Goal: Task Accomplishment & Management: Manage account settings

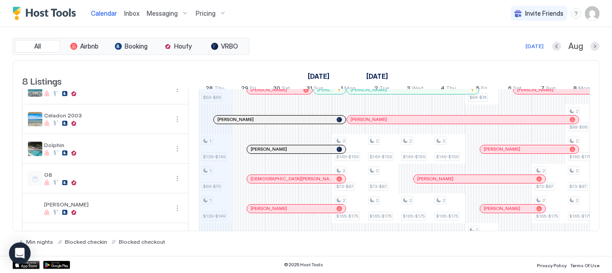
scroll to position [109, 0]
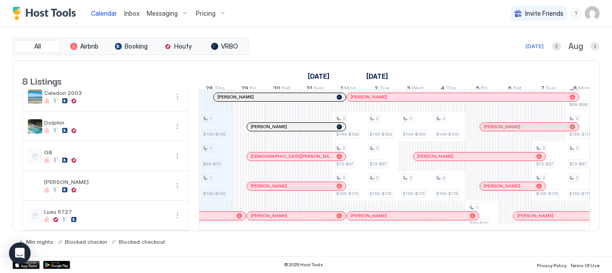
click at [166, 15] on span "Messaging" at bounding box center [162, 13] width 31 height 8
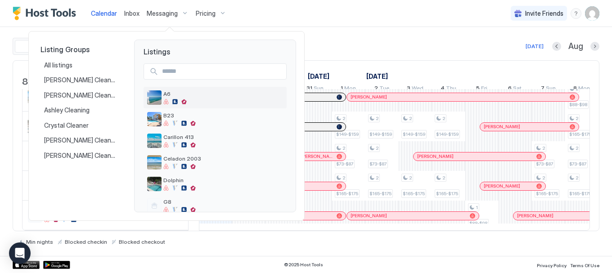
click at [159, 100] on img "listing image" at bounding box center [154, 97] width 14 height 14
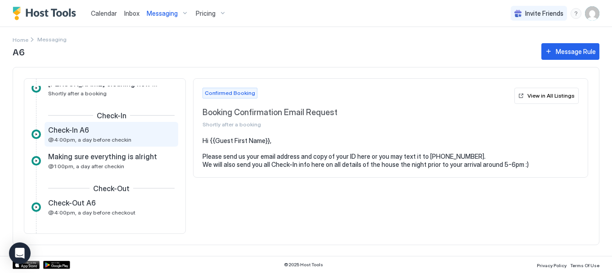
scroll to position [79, 0]
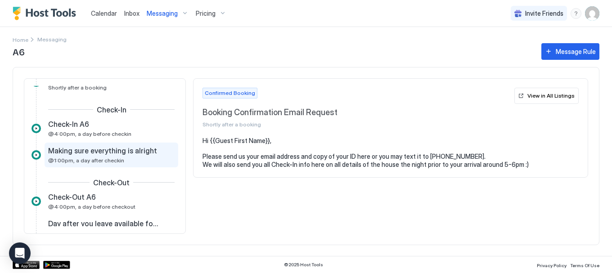
click at [93, 153] on span "Making sure everything is alright" at bounding box center [102, 150] width 109 height 9
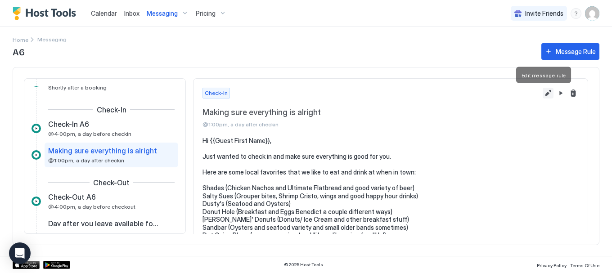
click at [543, 94] on button "Edit message rule" at bounding box center [548, 93] width 11 height 11
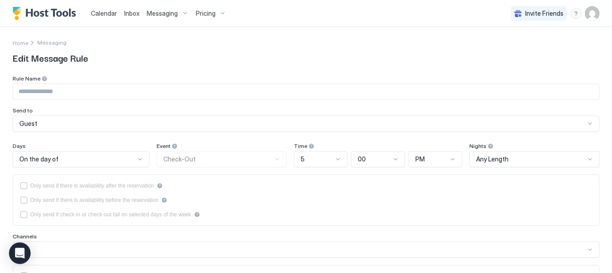
type input "**********"
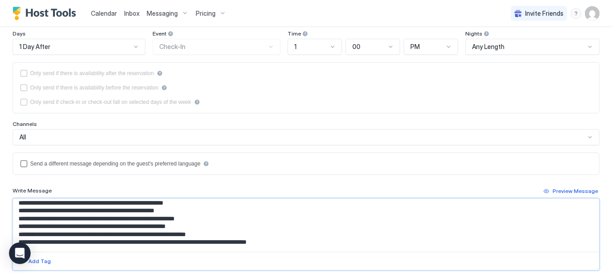
scroll to position [82, 0]
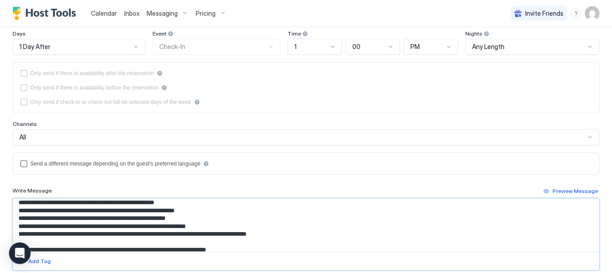
drag, startPoint x: 16, startPoint y: 203, endPoint x: 220, endPoint y: 213, distance: 204.1
click at [220, 213] on textarea "**********" at bounding box center [302, 225] width 579 height 53
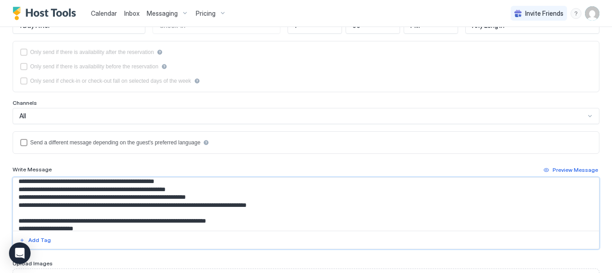
scroll to position [202, 0]
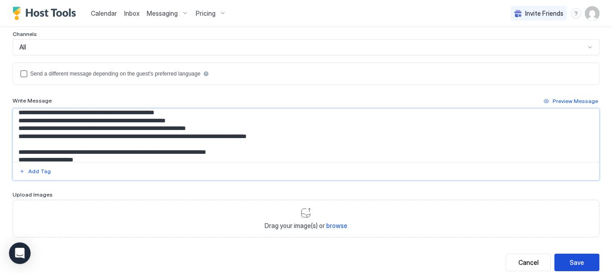
type textarea "**********"
click at [570, 261] on div "Save" at bounding box center [577, 262] width 14 height 9
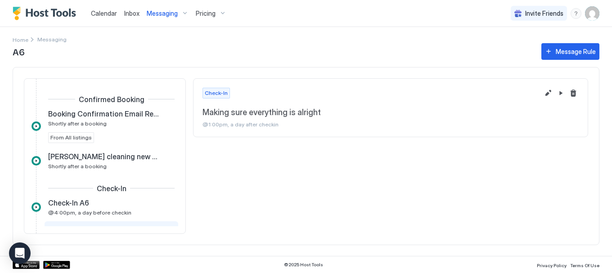
scroll to position [77, 0]
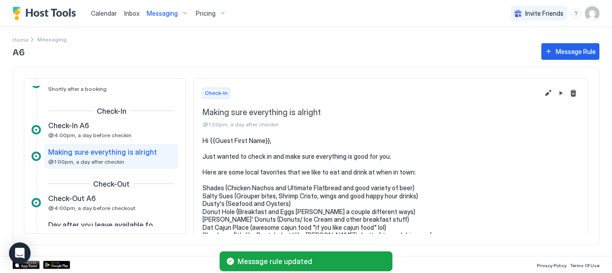
click at [156, 15] on span "Messaging" at bounding box center [162, 13] width 31 height 8
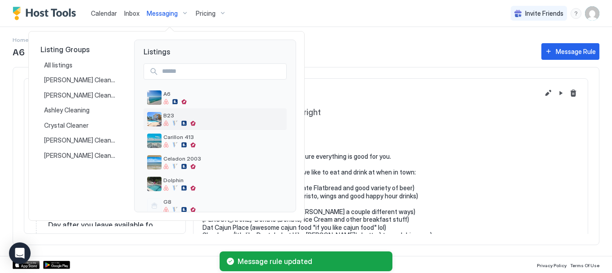
click at [161, 118] on img "listing image" at bounding box center [154, 119] width 14 height 14
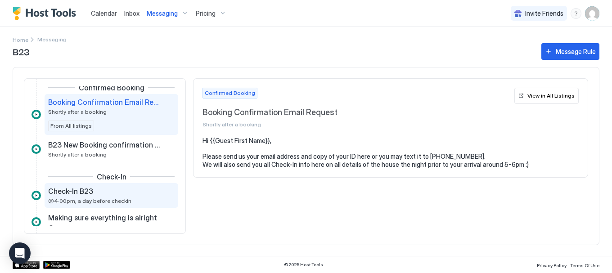
scroll to position [22, 0]
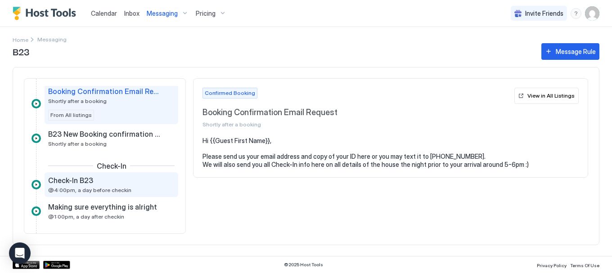
click at [99, 187] on span "@4:00pm, a day before checkin" at bounding box center [89, 190] width 83 height 7
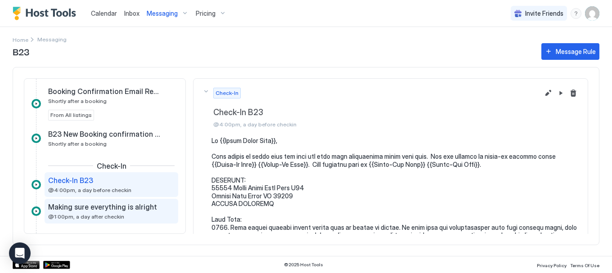
click at [145, 208] on span "Making sure everything is alright" at bounding box center [102, 206] width 109 height 9
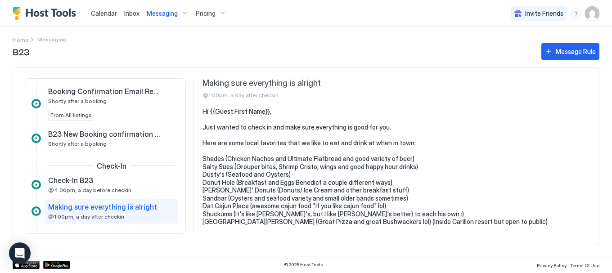
scroll to position [27, 0]
